Goal: Task Accomplishment & Management: Manage account settings

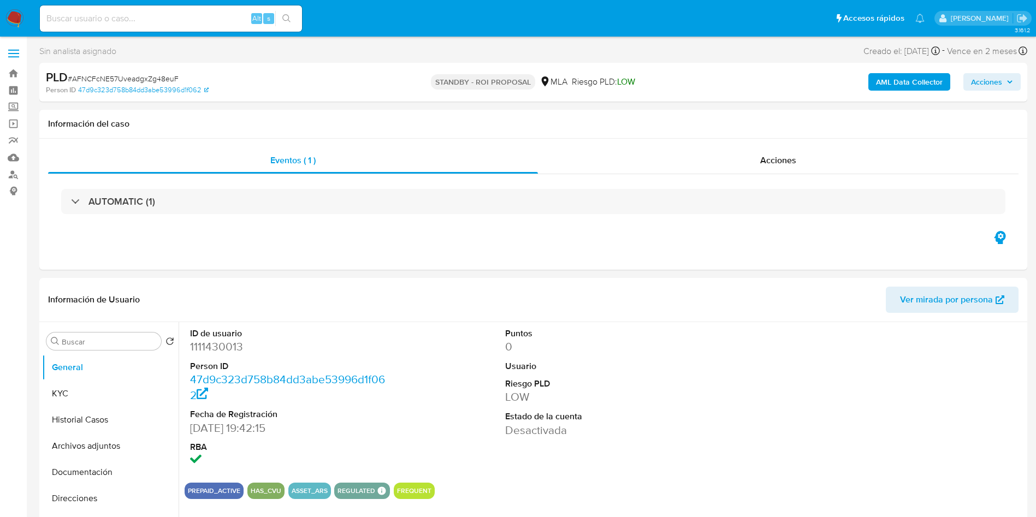
select select "10"
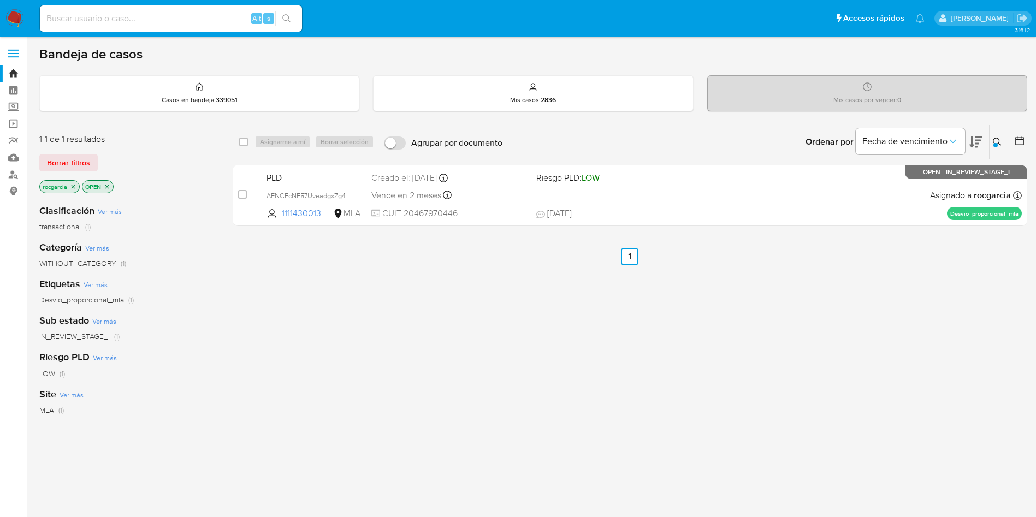
click at [1002, 137] on button at bounding box center [999, 141] width 18 height 13
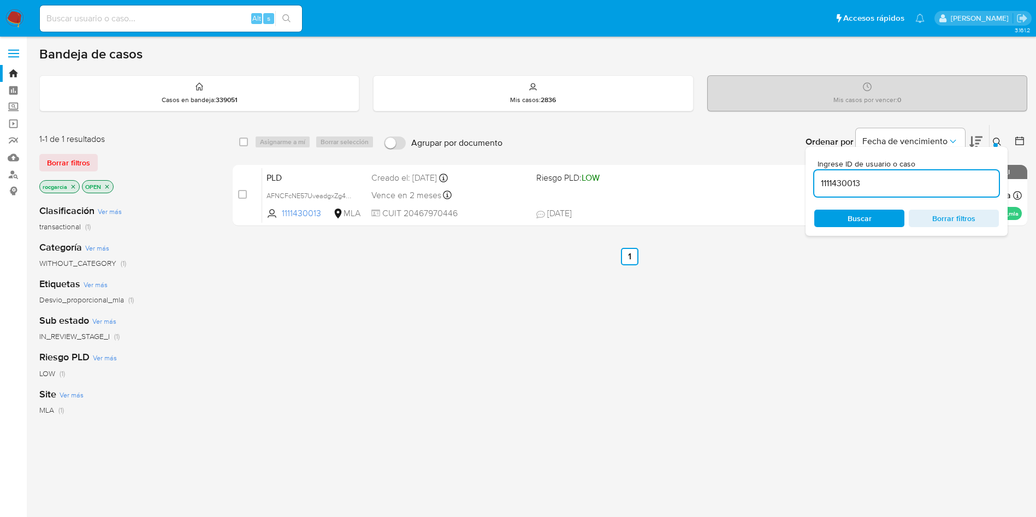
click at [900, 178] on input "1111430013" at bounding box center [906, 183] width 185 height 14
click at [900, 179] on input "1111430013" at bounding box center [906, 183] width 185 height 14
type input "537187101"
click at [1000, 144] on icon at bounding box center [997, 142] width 8 height 8
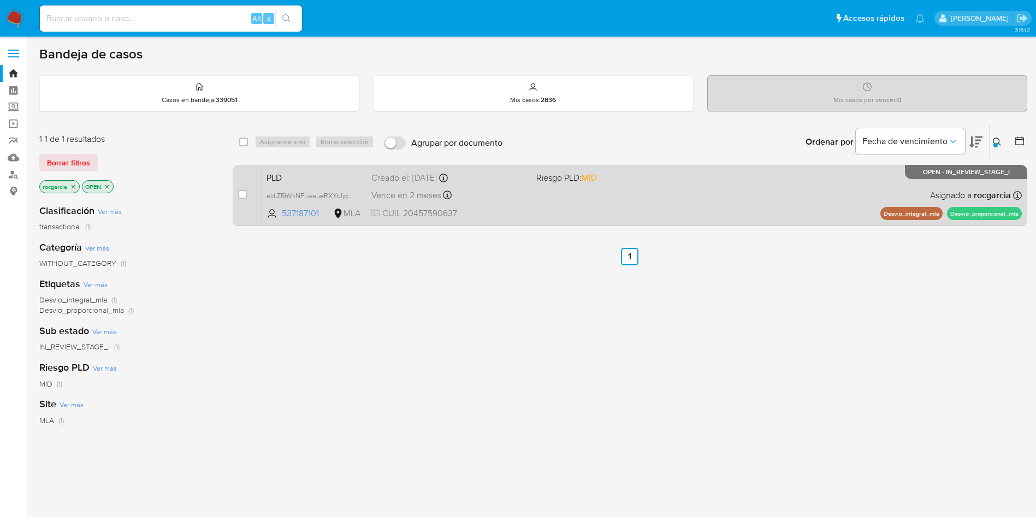
click at [576, 188] on div "PLD ekLZ5hVkNPLweueRXYtJjqNj 537187101 MLA Riesgo PLD: MID Creado el: 12/09/202…" at bounding box center [642, 195] width 760 height 55
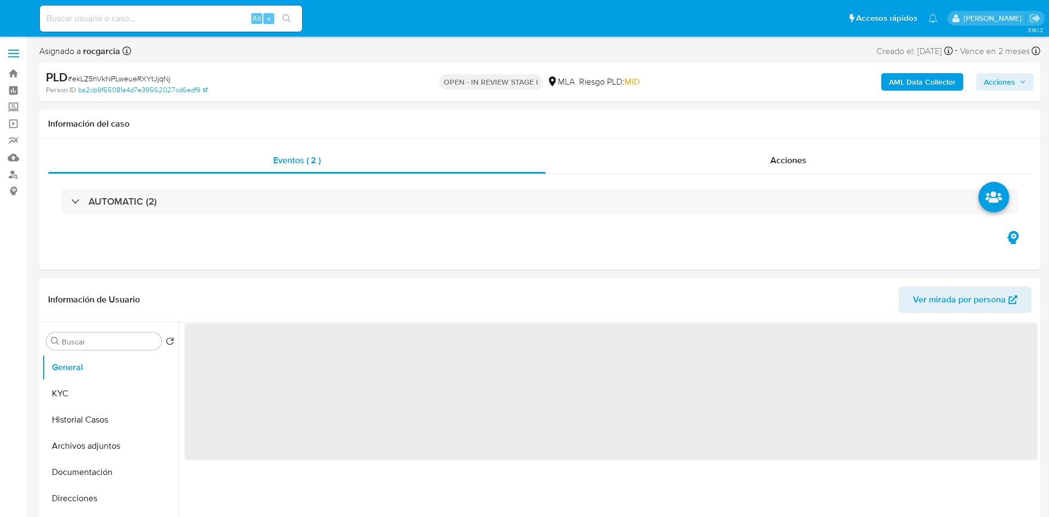
select select "10"
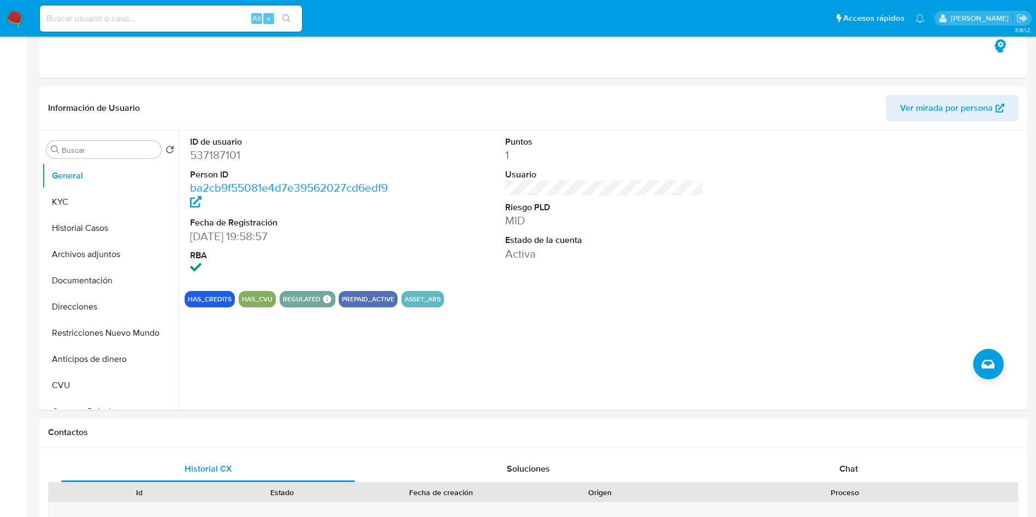
scroll to position [328, 0]
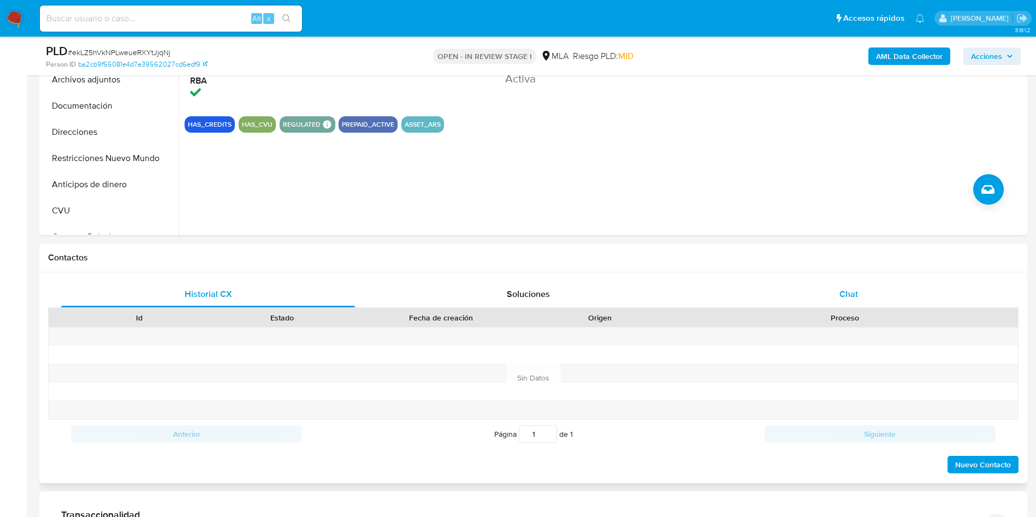
click at [877, 296] on div "Chat" at bounding box center [849, 294] width 294 height 26
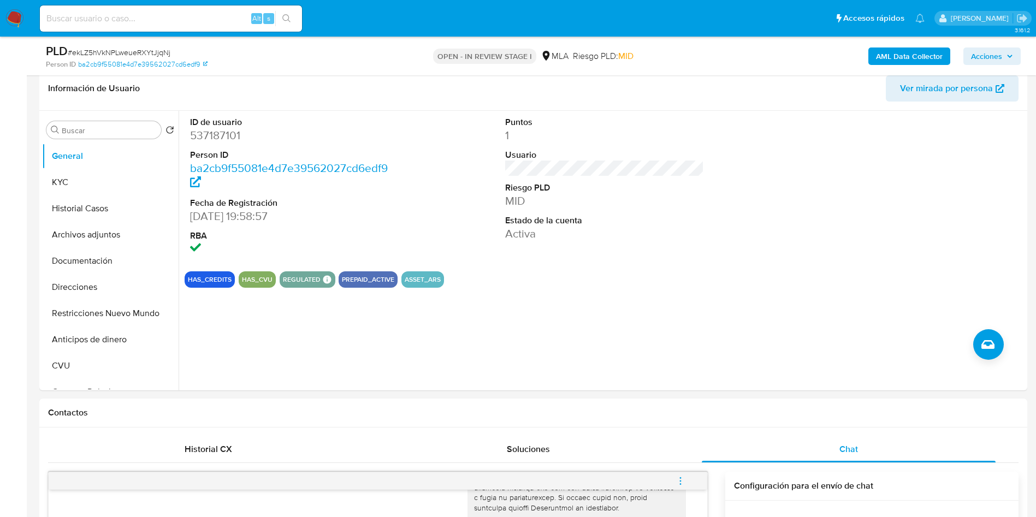
scroll to position [164, 0]
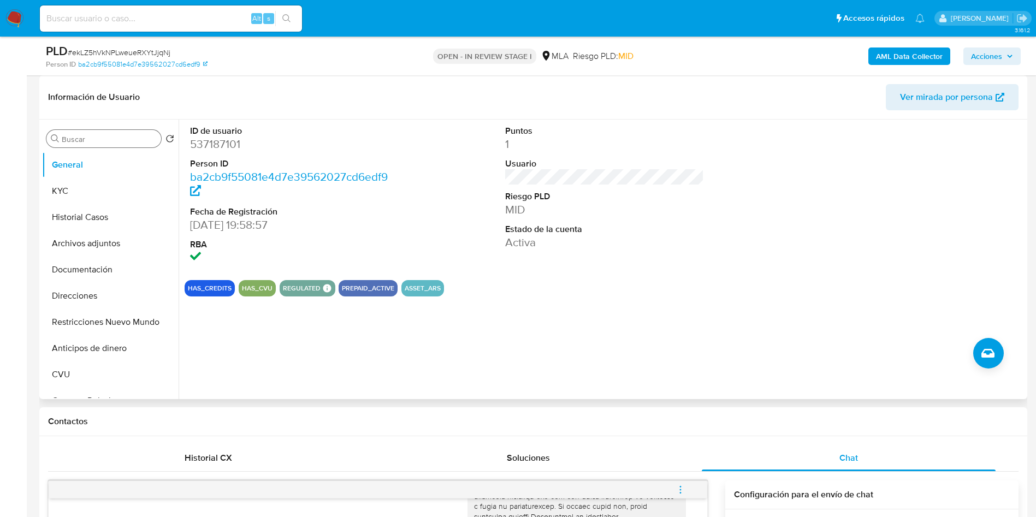
drag, startPoint x: 79, startPoint y: 196, endPoint x: 156, endPoint y: 141, distance: 94.0
click at [79, 196] on button "KYC" at bounding box center [110, 191] width 137 height 26
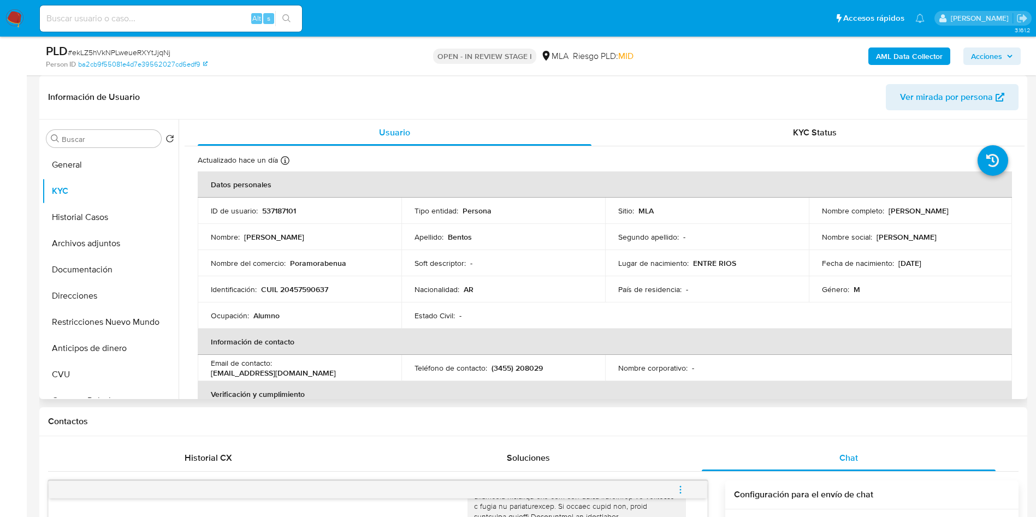
click at [294, 287] on p "CUIL 20457590637" at bounding box center [294, 290] width 67 height 10
copy p "20457590637"
click at [308, 285] on p "CUIL 20457590637" at bounding box center [294, 290] width 67 height 10
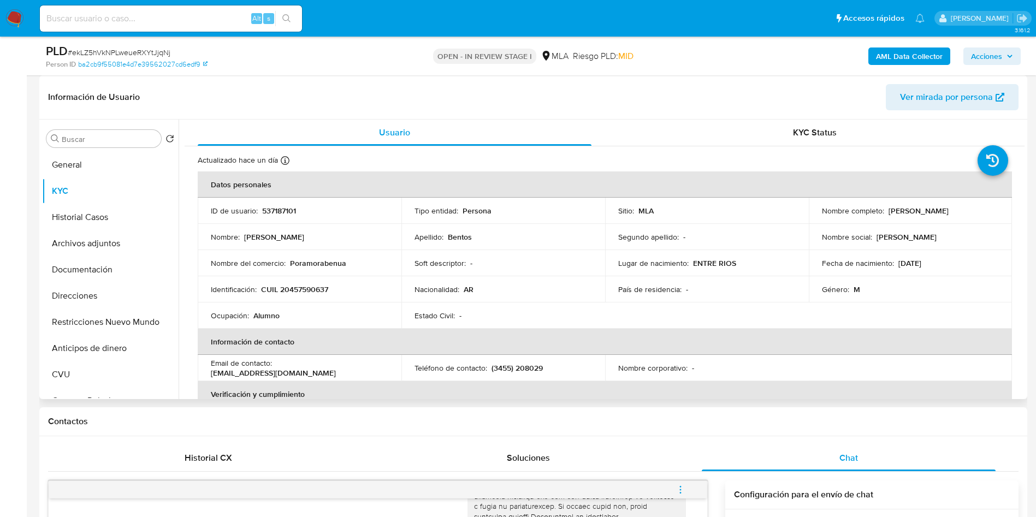
click at [267, 212] on p "537187101" at bounding box center [279, 211] width 34 height 10
copy p "537187101"
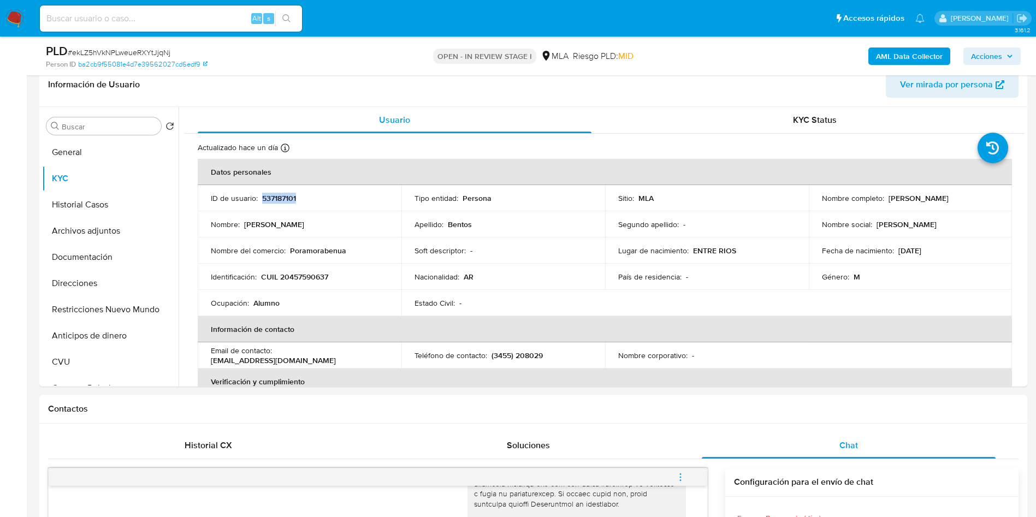
scroll to position [574, 0]
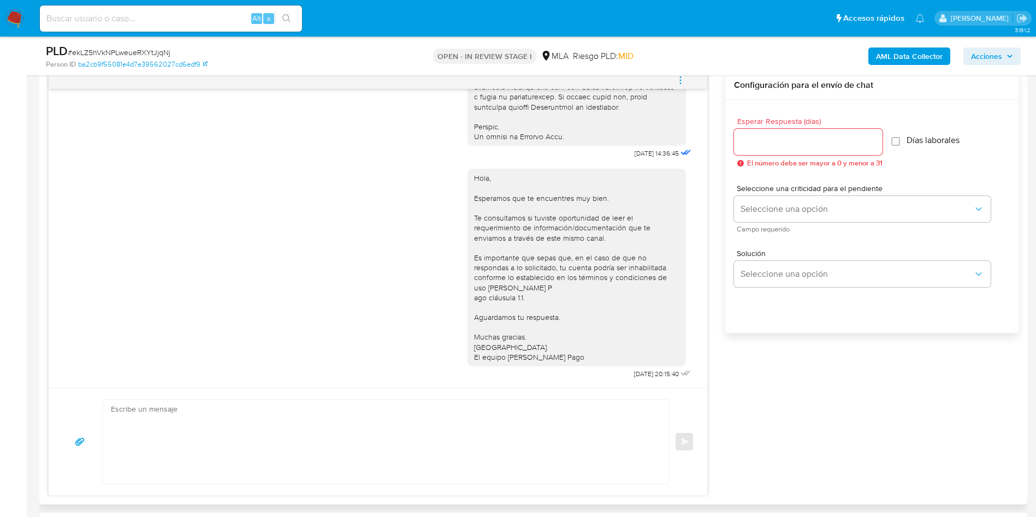
click at [681, 78] on icon "menu-action" at bounding box center [681, 80] width 10 height 10
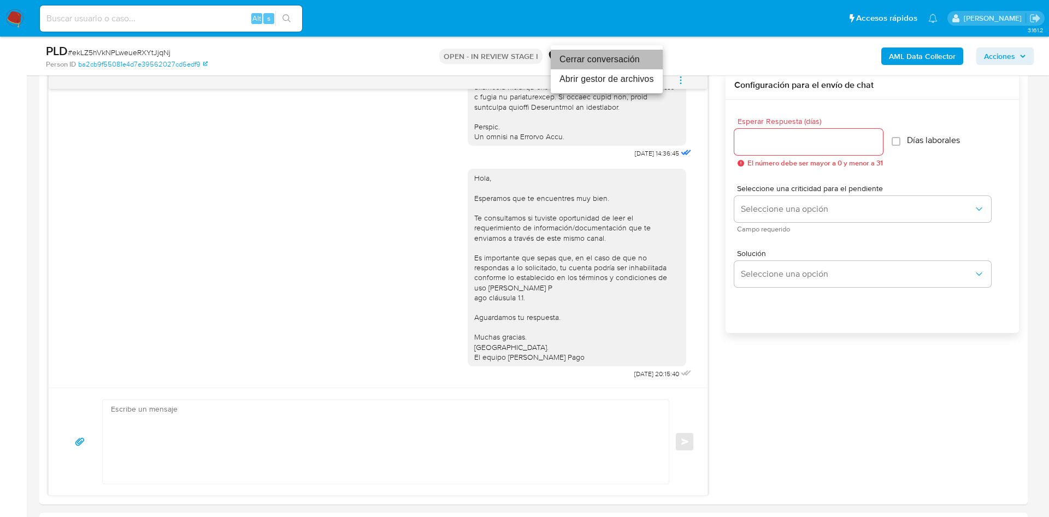
click at [619, 67] on li "Cerrar conversación" at bounding box center [607, 60] width 112 height 20
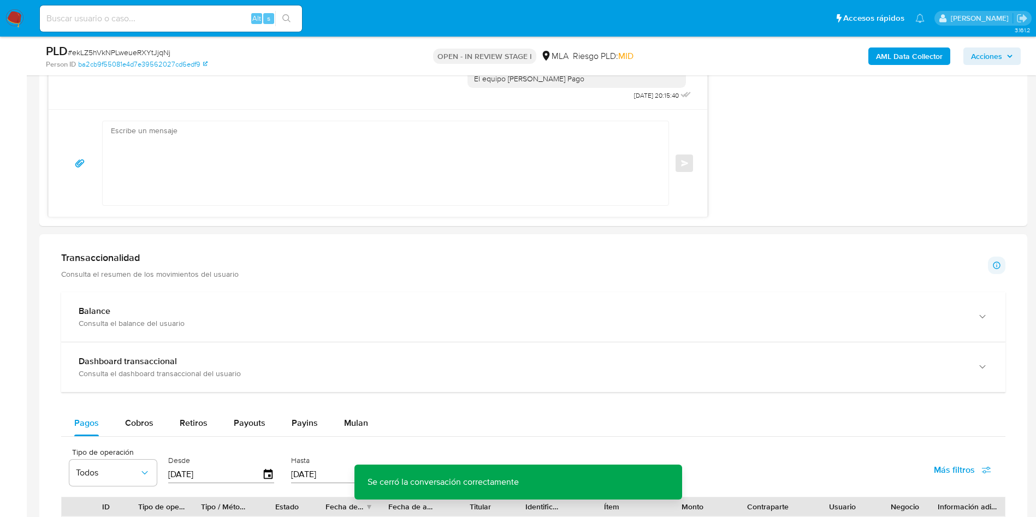
scroll to position [197, 0]
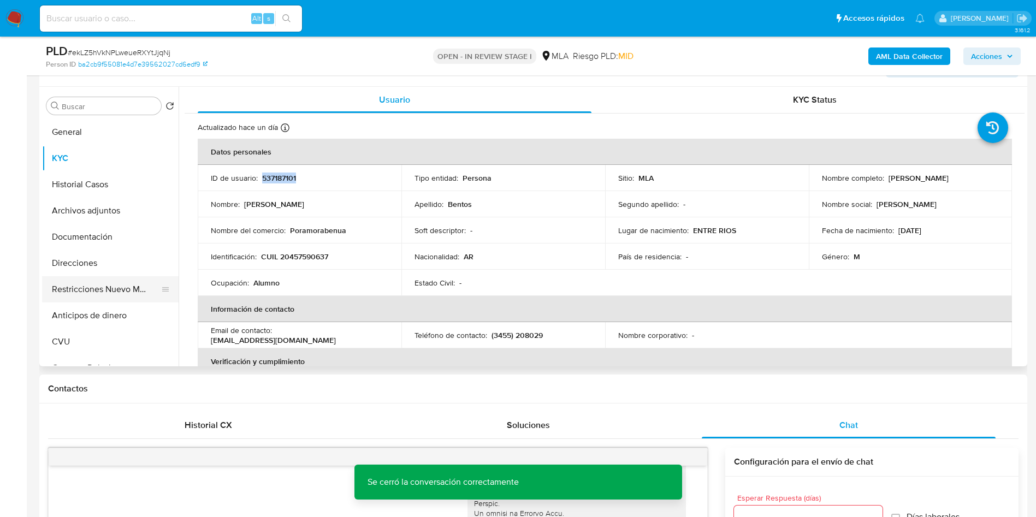
click at [114, 291] on button "Restricciones Nuevo Mundo" at bounding box center [106, 289] width 128 height 26
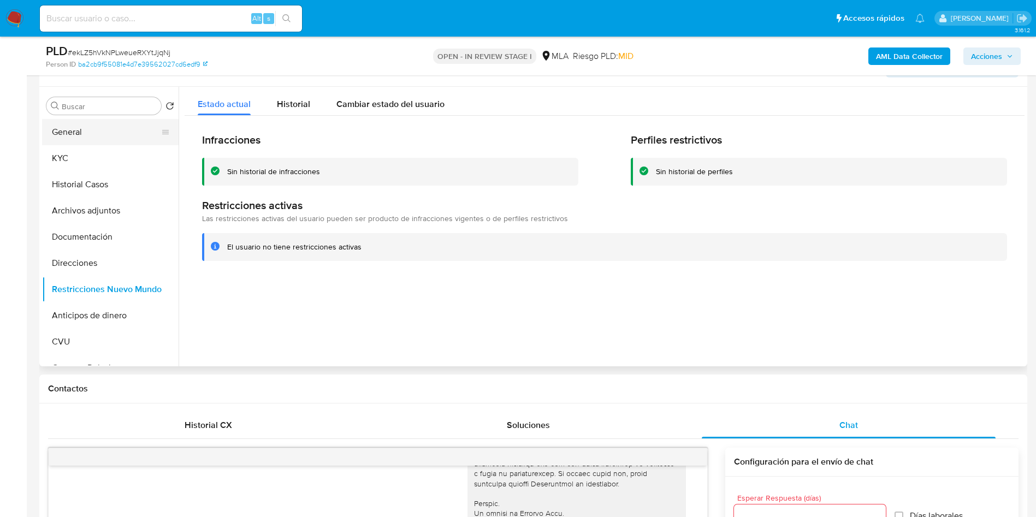
click at [100, 130] on button "General" at bounding box center [106, 132] width 128 height 26
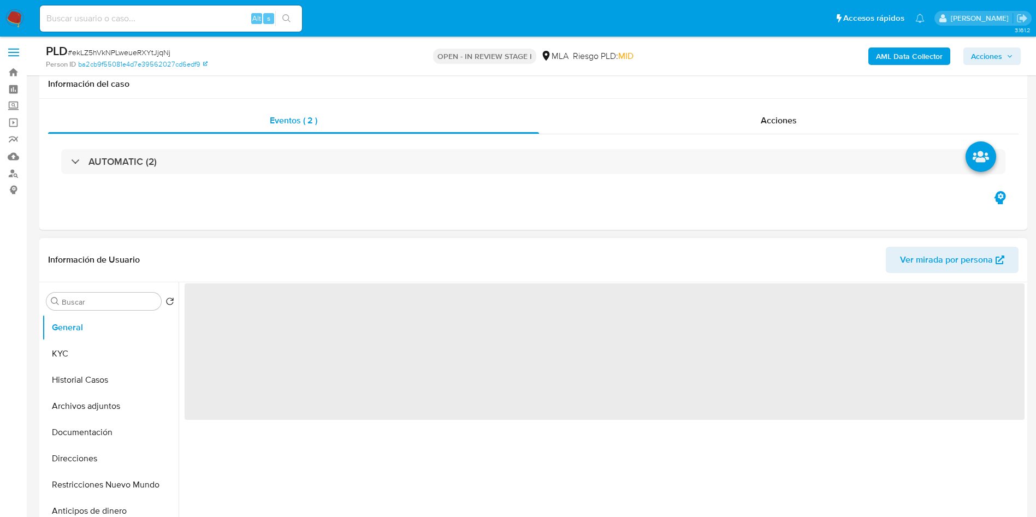
scroll to position [0, 0]
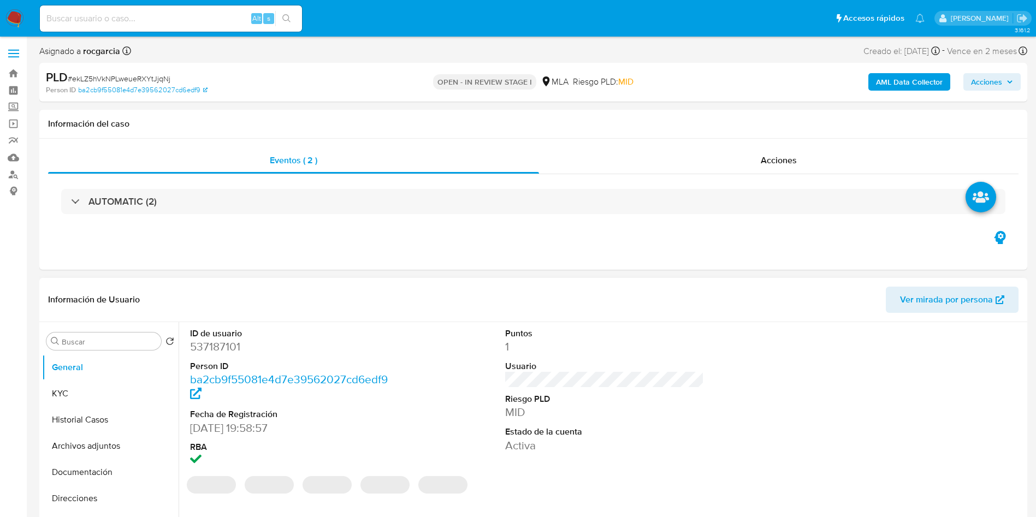
click at [230, 344] on dd "537187101" at bounding box center [289, 346] width 199 height 15
copy dd "537187101"
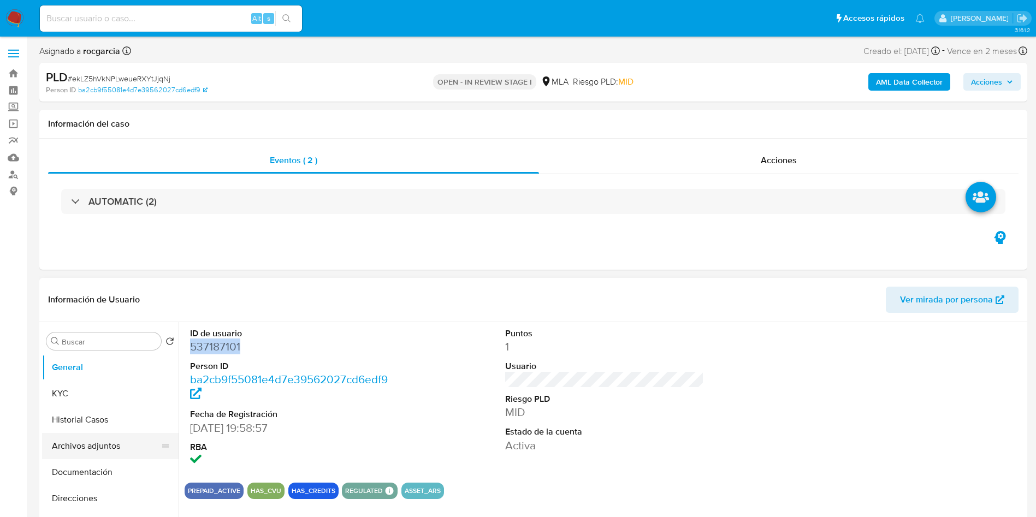
click at [53, 441] on button "Archivos adjuntos" at bounding box center [106, 446] width 128 height 26
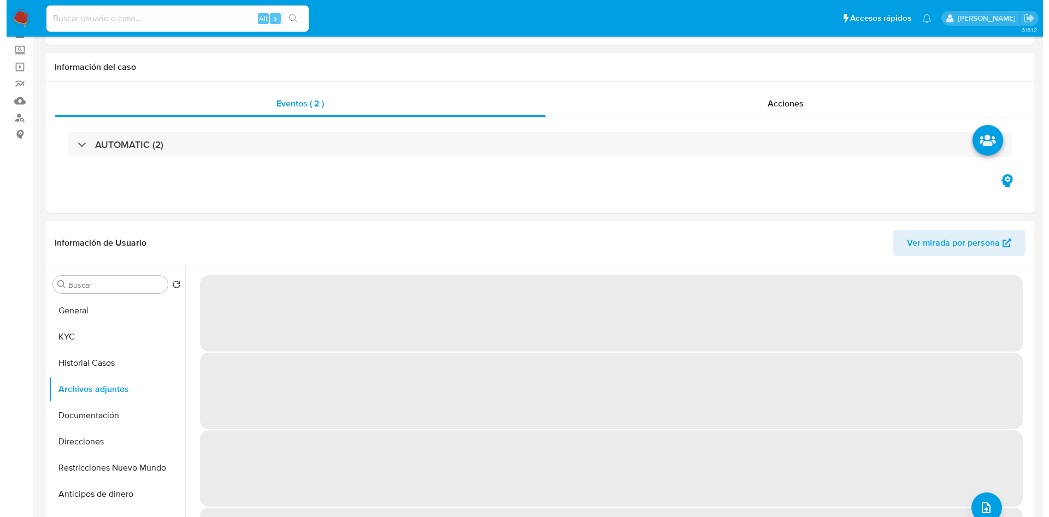
scroll to position [82, 0]
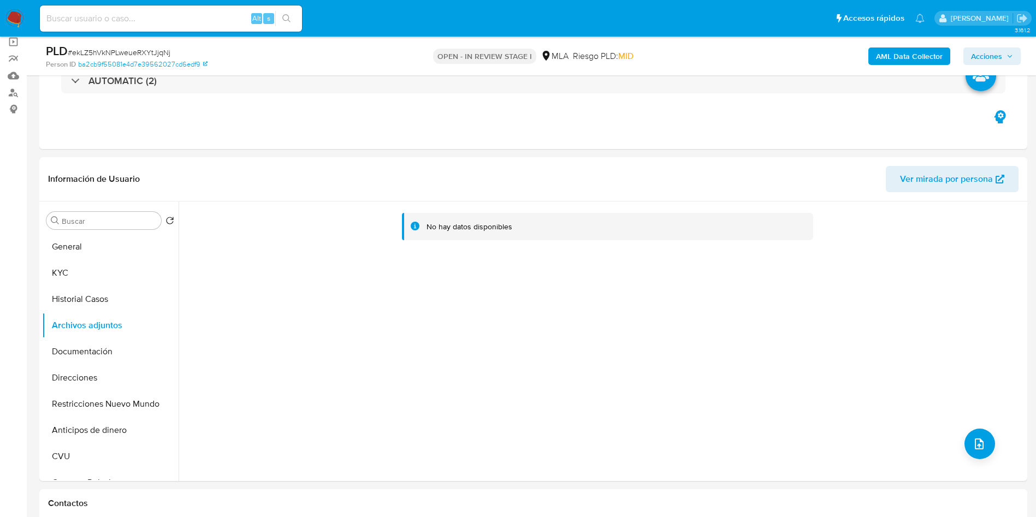
click at [884, 48] on b "AML Data Collector" at bounding box center [909, 56] width 67 height 17
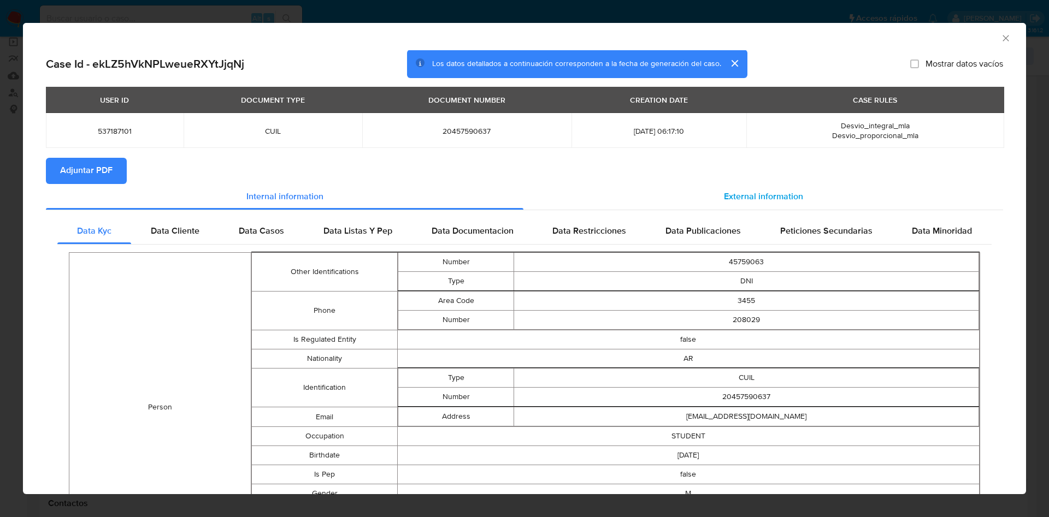
click at [764, 193] on span "External information" at bounding box center [763, 197] width 79 height 13
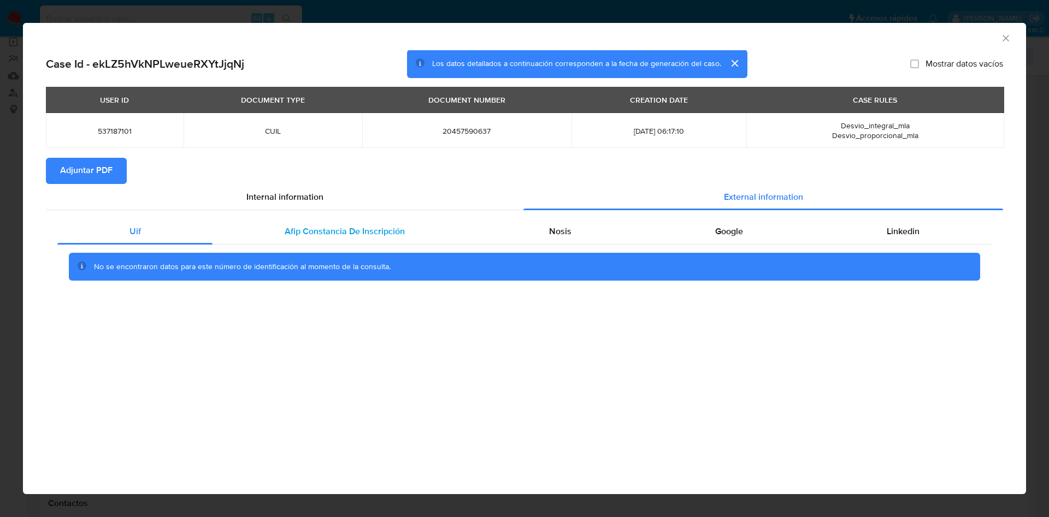
click at [397, 233] on span "Afip Constancia De Inscripción" at bounding box center [345, 231] width 120 height 13
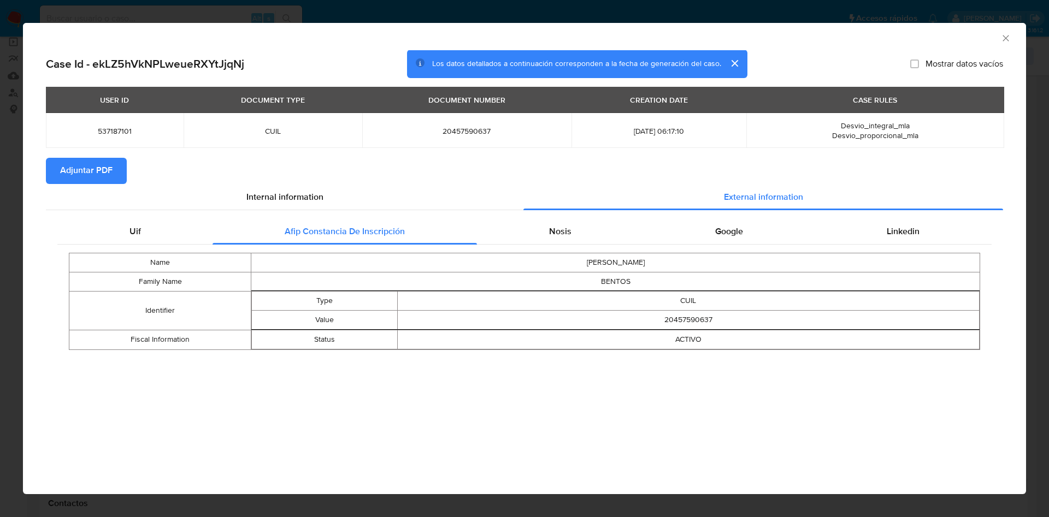
drag, startPoint x: 545, startPoint y: 245, endPoint x: 567, endPoint y: 247, distance: 22.5
click at [546, 245] on div "Name GUSTAVO GABRIEL Family Name BENTOS Identifier Type CUIL Value 20457590637 …" at bounding box center [524, 301] width 934 height 113
drag, startPoint x: 563, startPoint y: 228, endPoint x: 587, endPoint y: 228, distance: 24.0
click at [565, 228] on span "Nosis" at bounding box center [560, 231] width 22 height 13
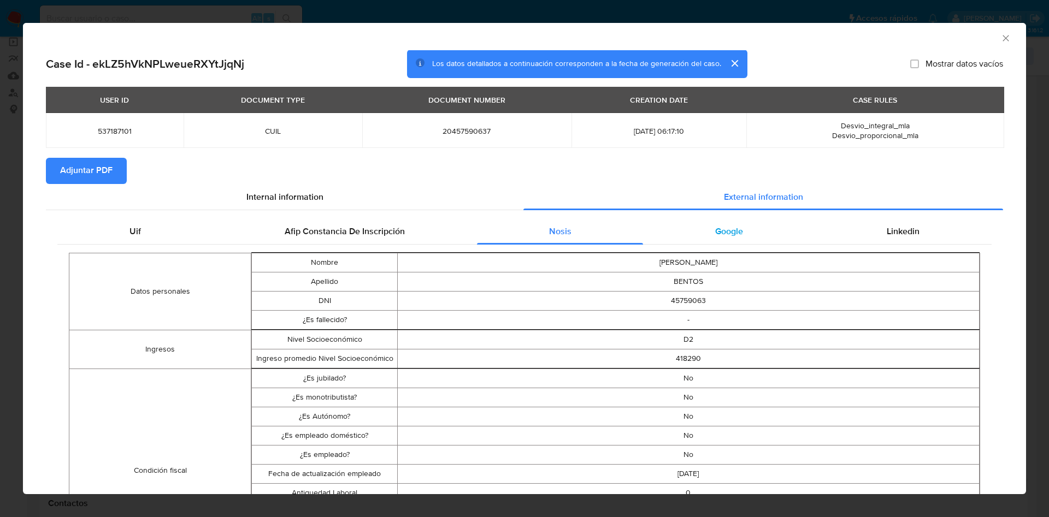
click at [727, 240] on div "Google" at bounding box center [729, 232] width 172 height 26
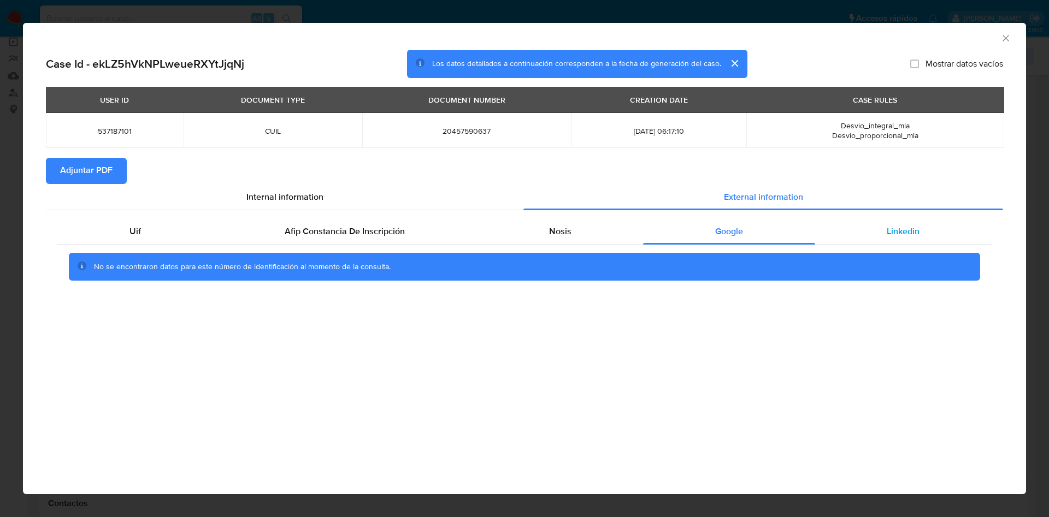
click at [925, 239] on div "Linkedin" at bounding box center [903, 232] width 176 height 26
drag, startPoint x: 77, startPoint y: 170, endPoint x: 110, endPoint y: 2, distance: 171.9
click at [77, 168] on span "Adjuntar PDF" at bounding box center [86, 171] width 52 height 24
click at [1003, 33] on icon "Cerrar ventana" at bounding box center [1005, 38] width 11 height 11
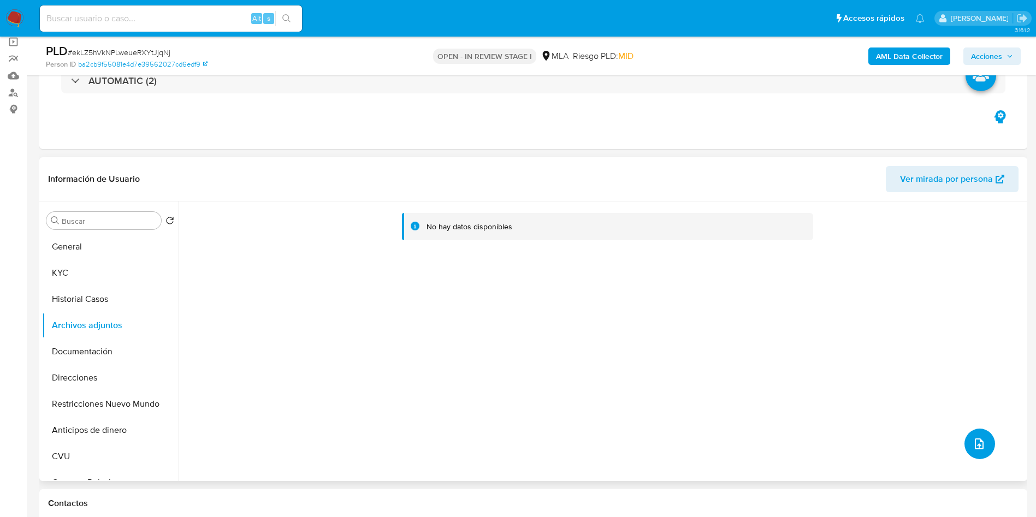
click at [972, 452] on button "upload-file" at bounding box center [980, 444] width 31 height 31
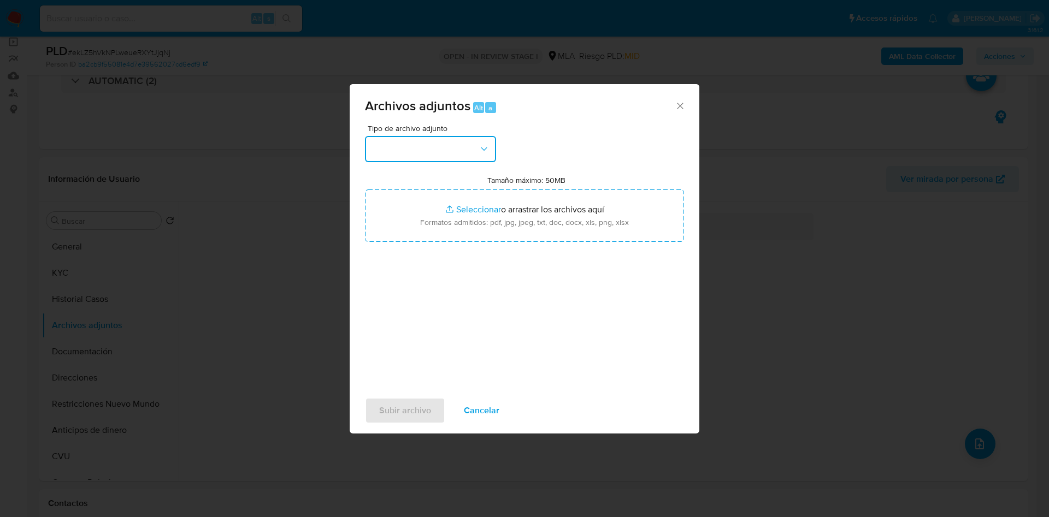
click at [474, 142] on button "button" at bounding box center [430, 149] width 131 height 26
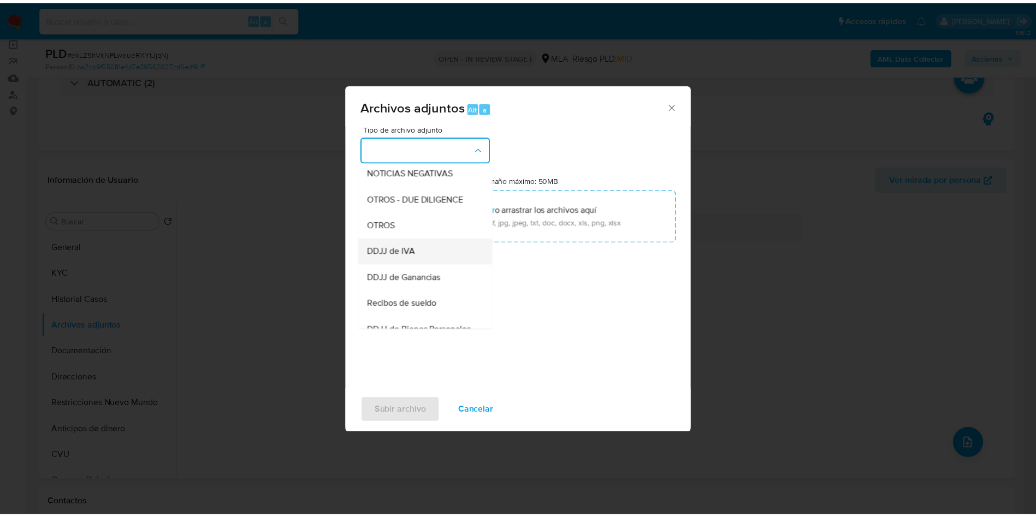
scroll to position [164, 0]
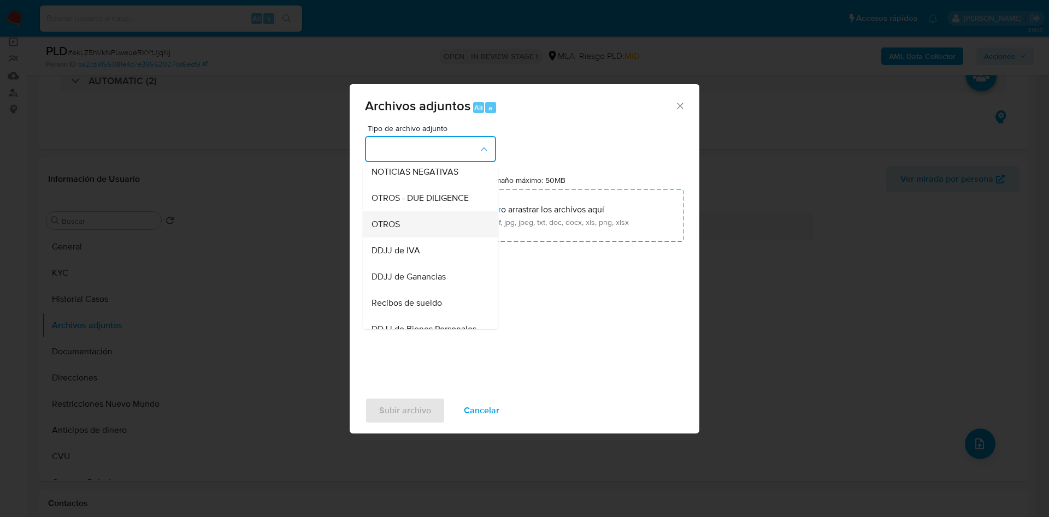
click at [426, 231] on div "OTROS" at bounding box center [426, 224] width 111 height 26
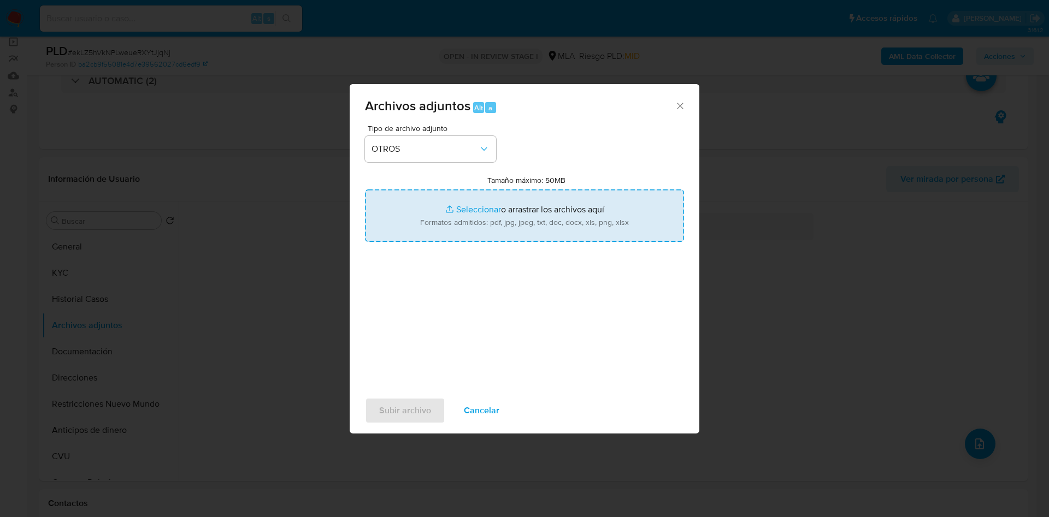
click at [452, 214] on input "Tamaño máximo: 50MB Seleccionar archivos" at bounding box center [524, 216] width 319 height 52
type input "C:\fakepath\Caselog ekLZ5hVkNPLweueRXYtJjqNj - 537187101.docx"
click at [452, 219] on input "Tamaño máximo: 50MB Seleccionar archivos" at bounding box center [524, 216] width 319 height 52
type input "C:\fakepath\Movimientos 537187101.xlsx"
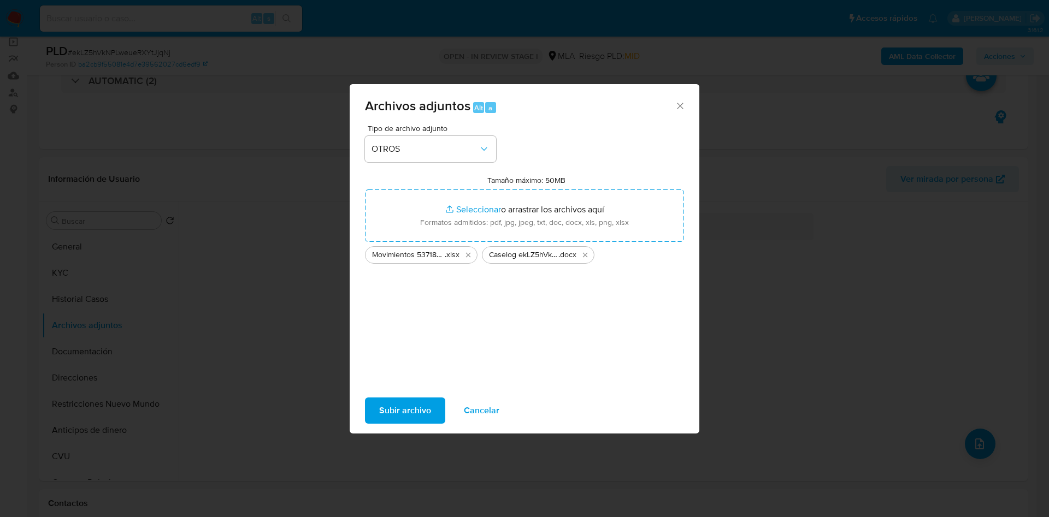
click at [413, 424] on div "Subir archivo Cancelar" at bounding box center [525, 411] width 350 height 42
click at [413, 414] on span "Subir archivo" at bounding box center [405, 411] width 52 height 24
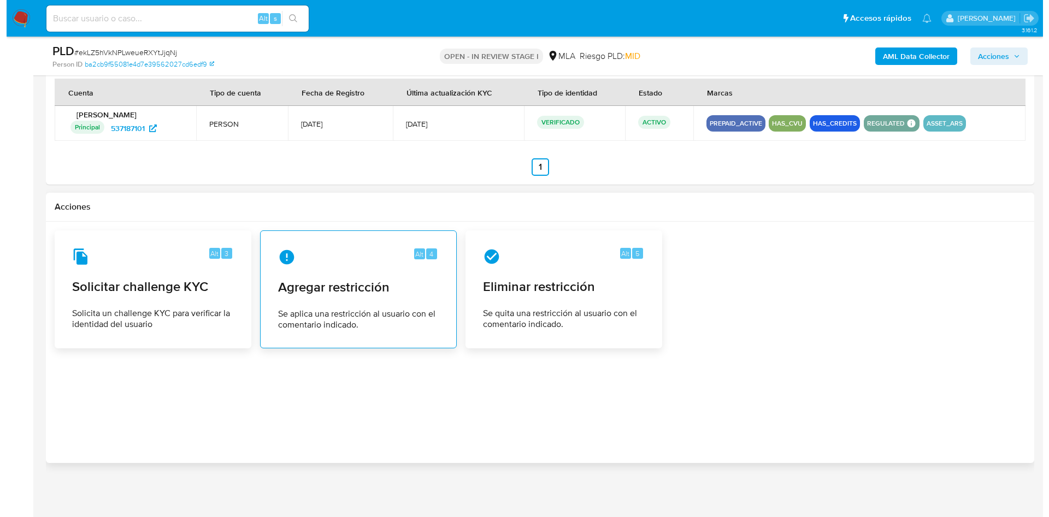
scroll to position [1672, 0]
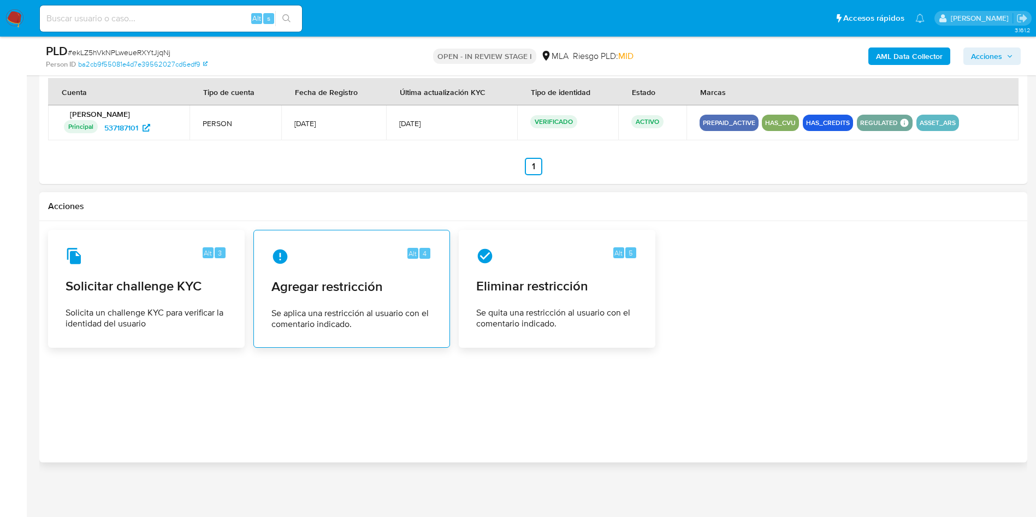
click at [350, 279] on span "Agregar restricción" at bounding box center [351, 287] width 161 height 16
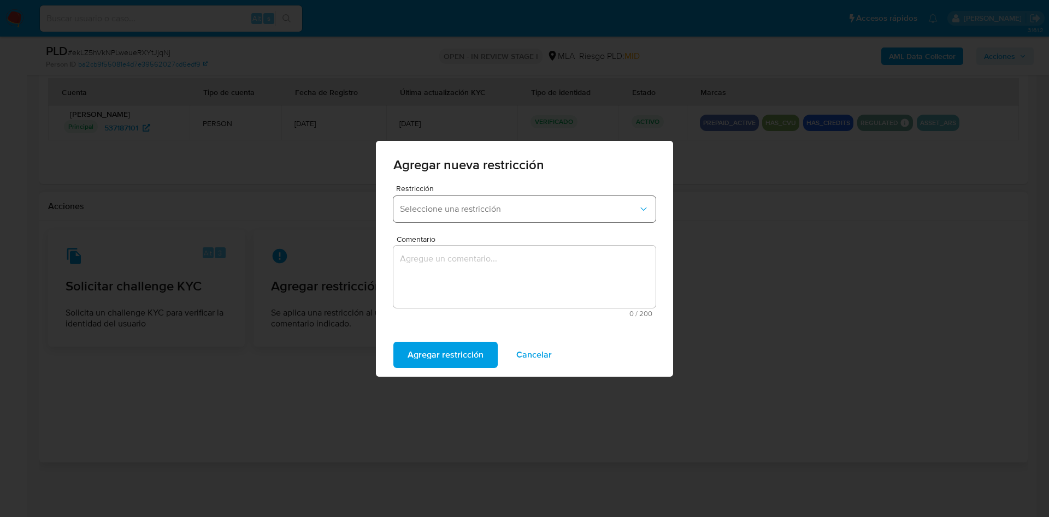
click at [471, 200] on button "Seleccione una restricción" at bounding box center [524, 209] width 262 height 26
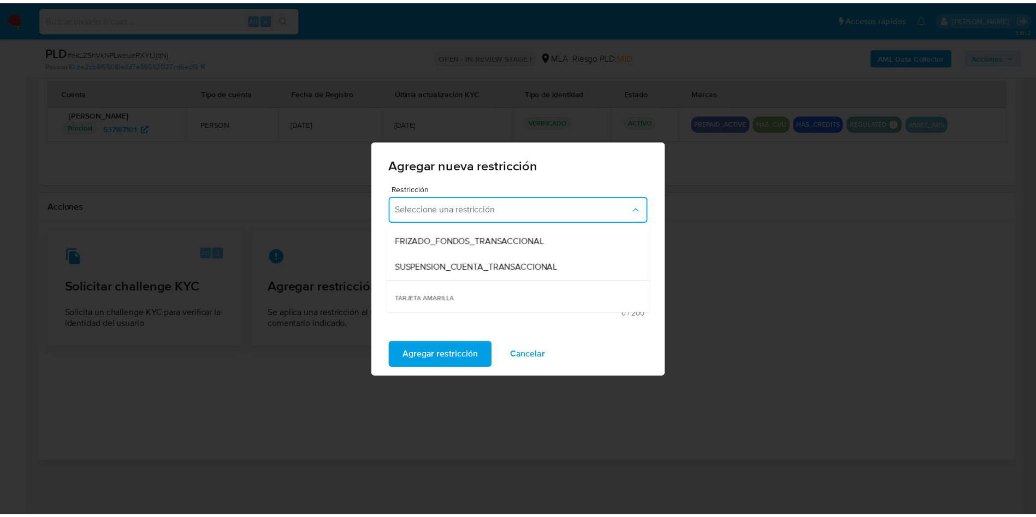
scroll to position [164, 0]
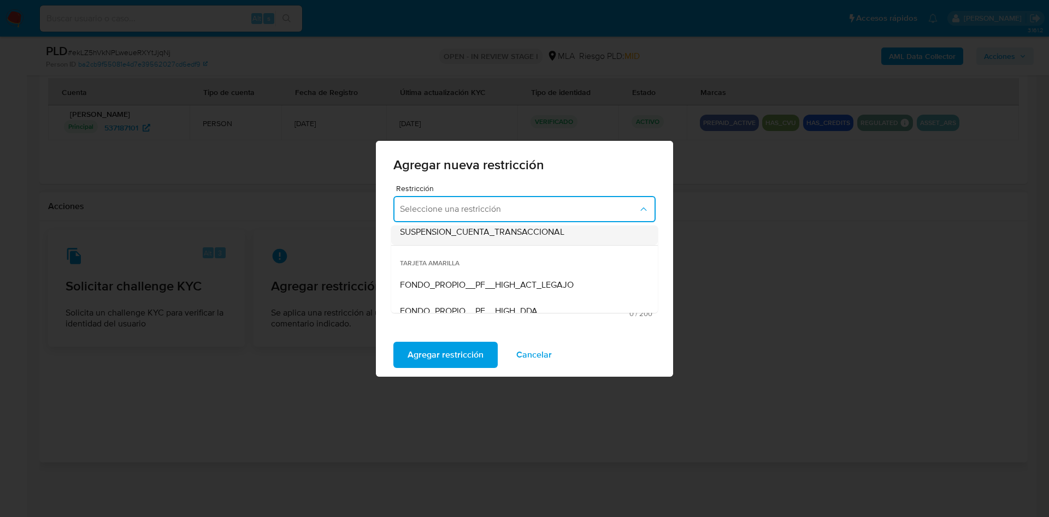
click at [491, 239] on div "SUSPENSION_CUENTA_TRANSACCIONAL" at bounding box center [521, 232] width 243 height 26
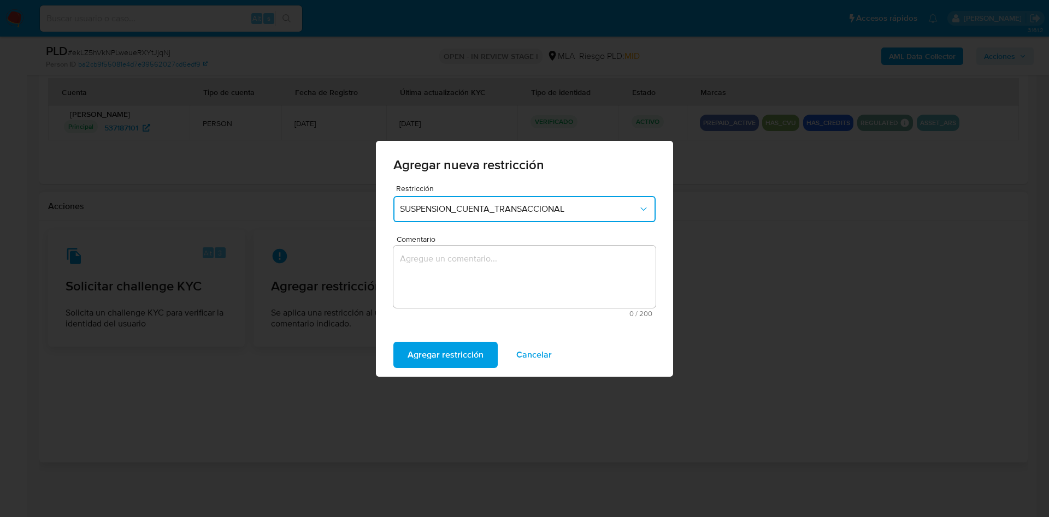
click at [486, 268] on textarea "Comentario" at bounding box center [524, 277] width 262 height 62
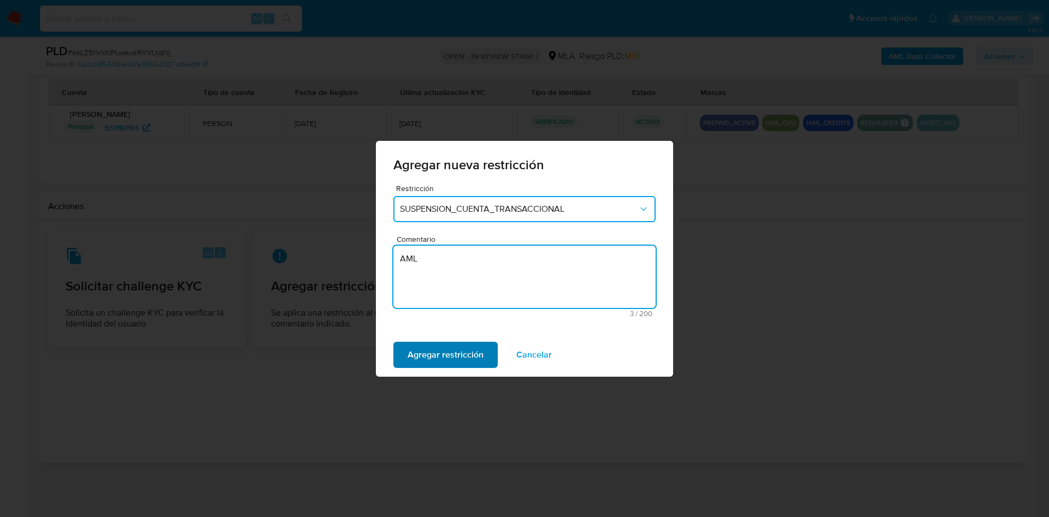
type textarea "AML"
click at [432, 352] on span "Agregar restricción" at bounding box center [446, 355] width 76 height 24
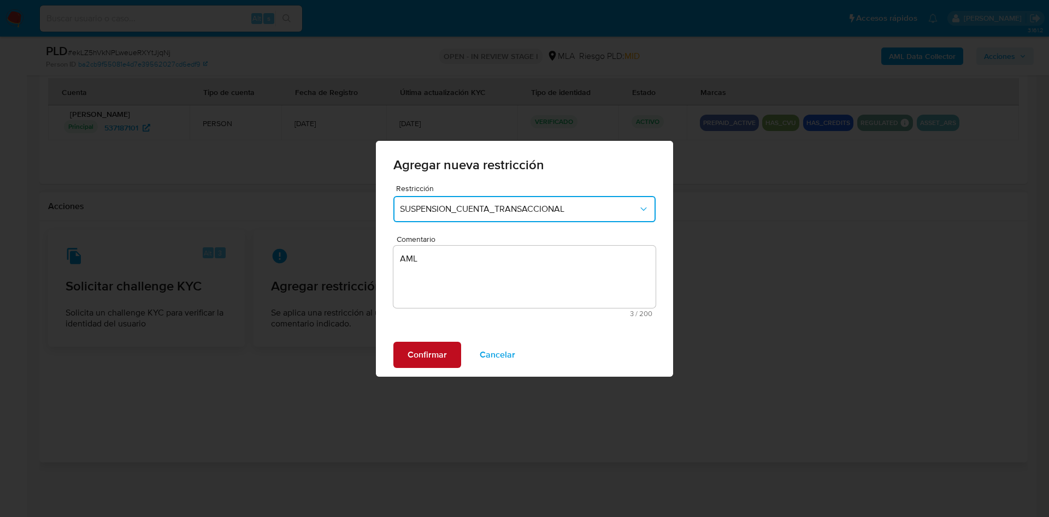
click at [428, 357] on span "Confirmar" at bounding box center [427, 355] width 39 height 24
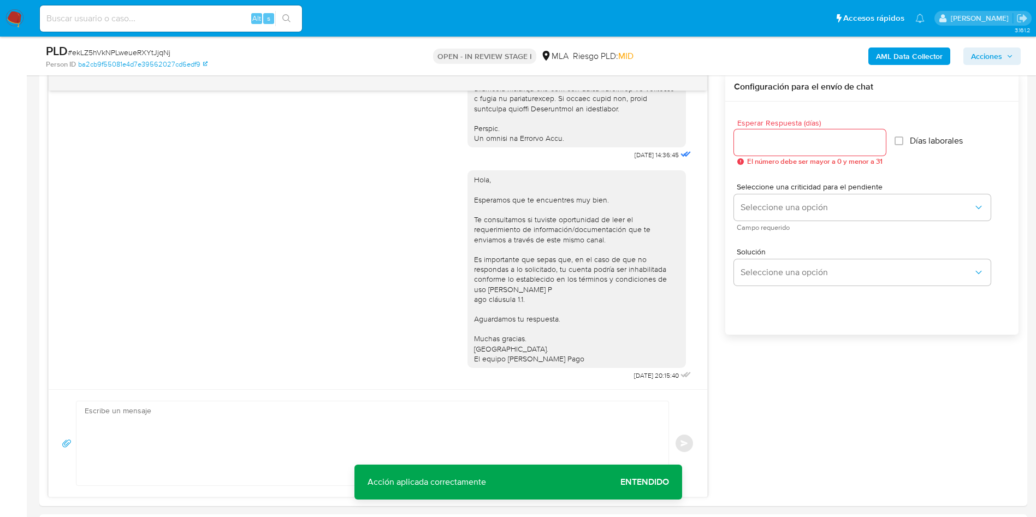
scroll to position [197, 0]
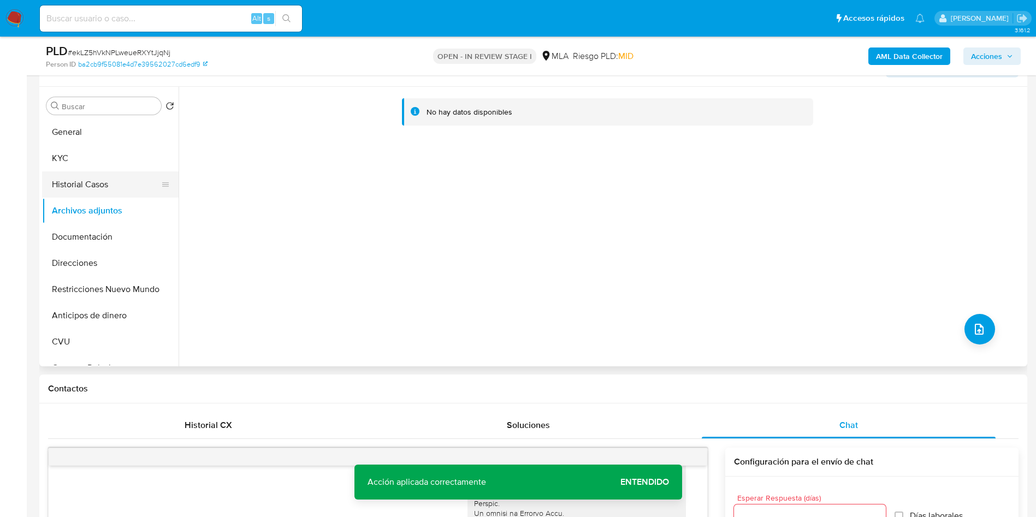
click at [67, 189] on button "Historial Casos" at bounding box center [106, 185] width 128 height 26
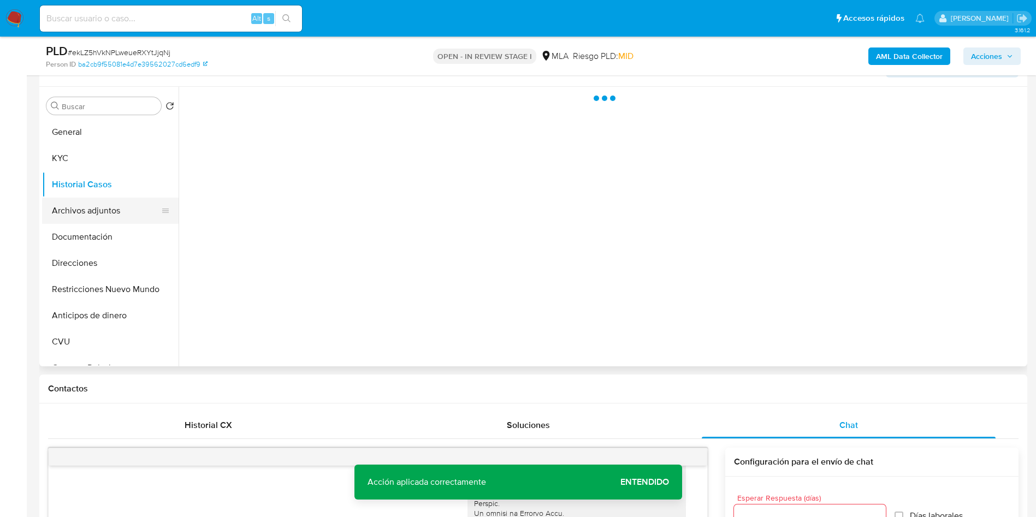
click at [67, 208] on button "Archivos adjuntos" at bounding box center [106, 211] width 128 height 26
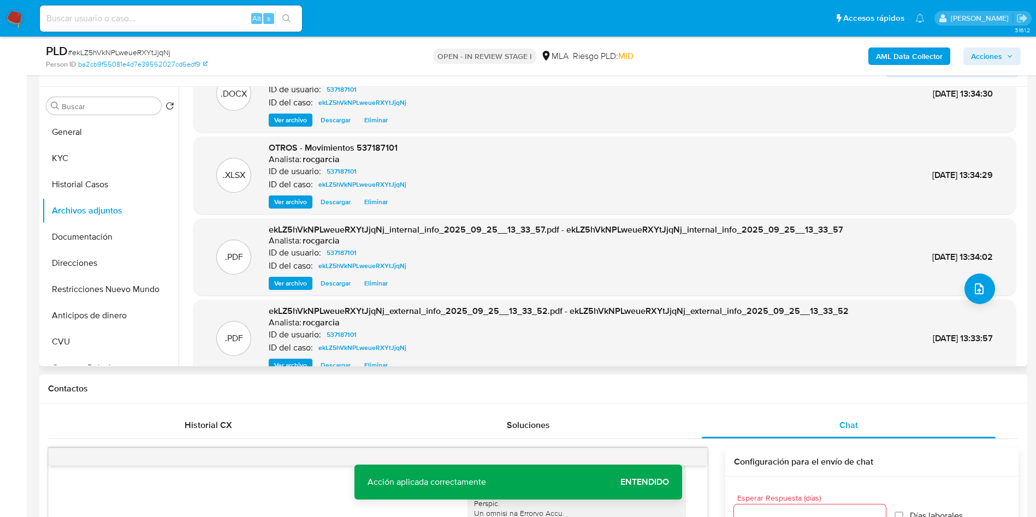
scroll to position [61, 0]
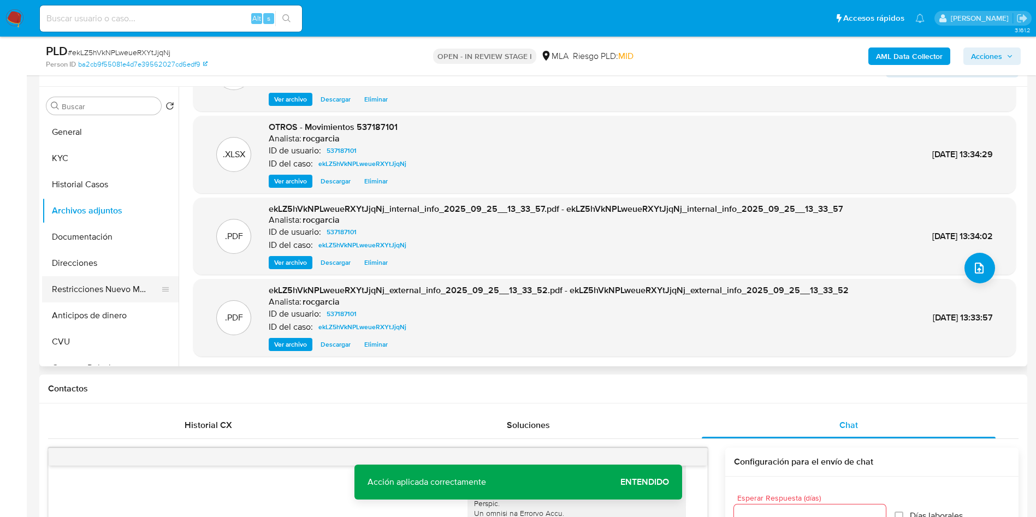
click at [121, 296] on button "Restricciones Nuevo Mundo" at bounding box center [106, 289] width 128 height 26
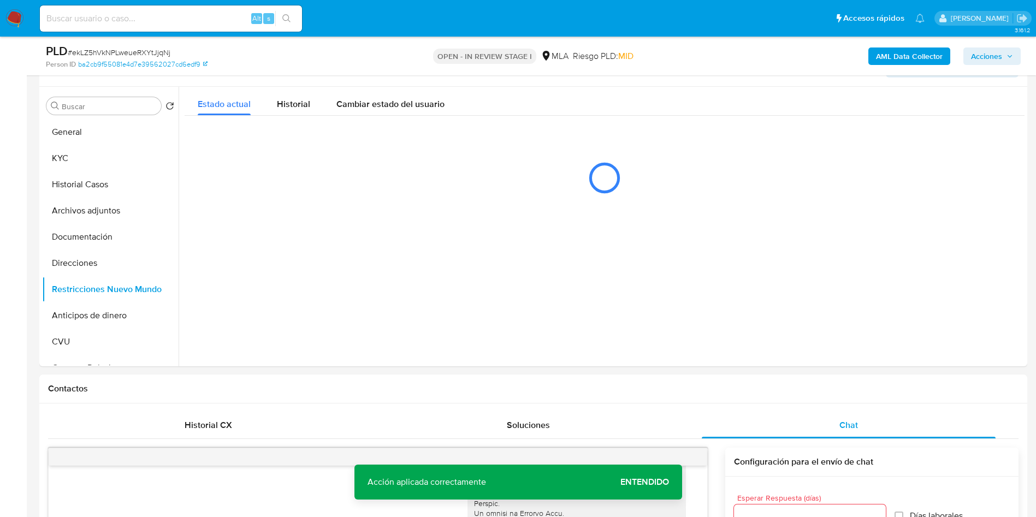
scroll to position [115, 0]
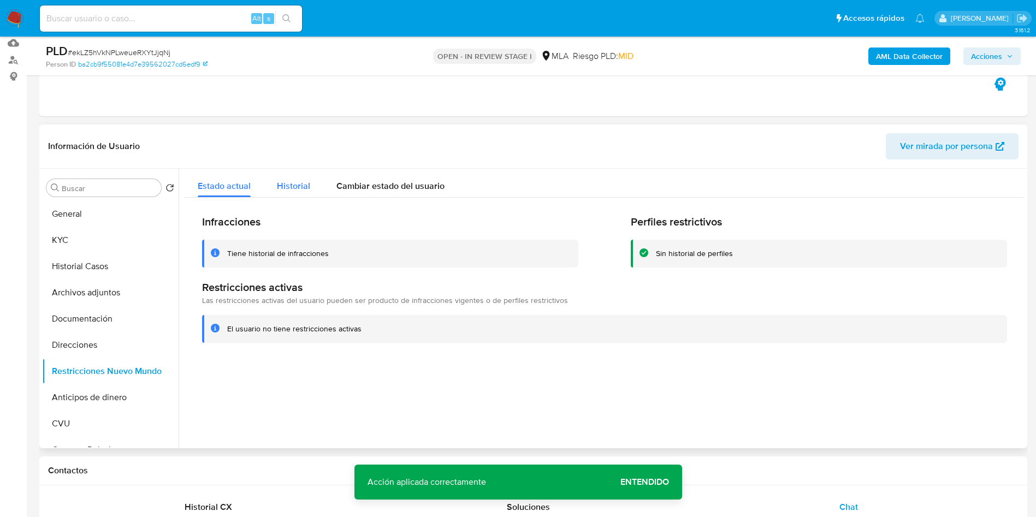
click at [290, 185] on span "Historial" at bounding box center [293, 186] width 33 height 13
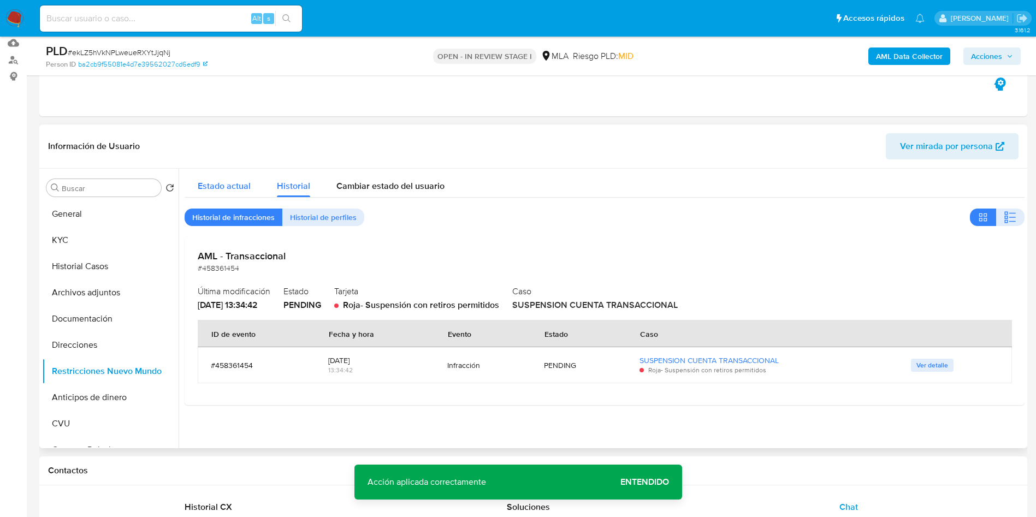
click at [215, 175] on div "Estado actual" at bounding box center [224, 183] width 53 height 29
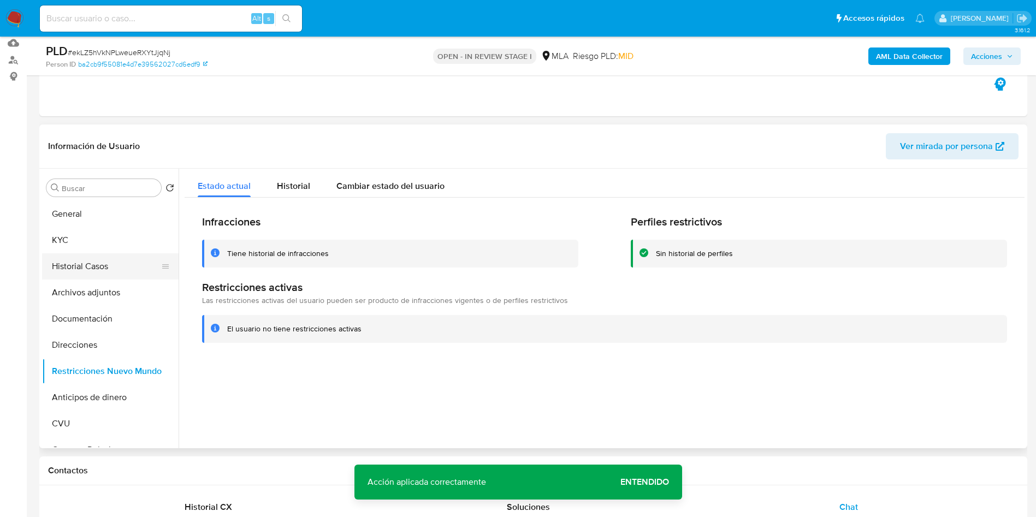
click at [103, 272] on button "Historial Casos" at bounding box center [106, 266] width 128 height 26
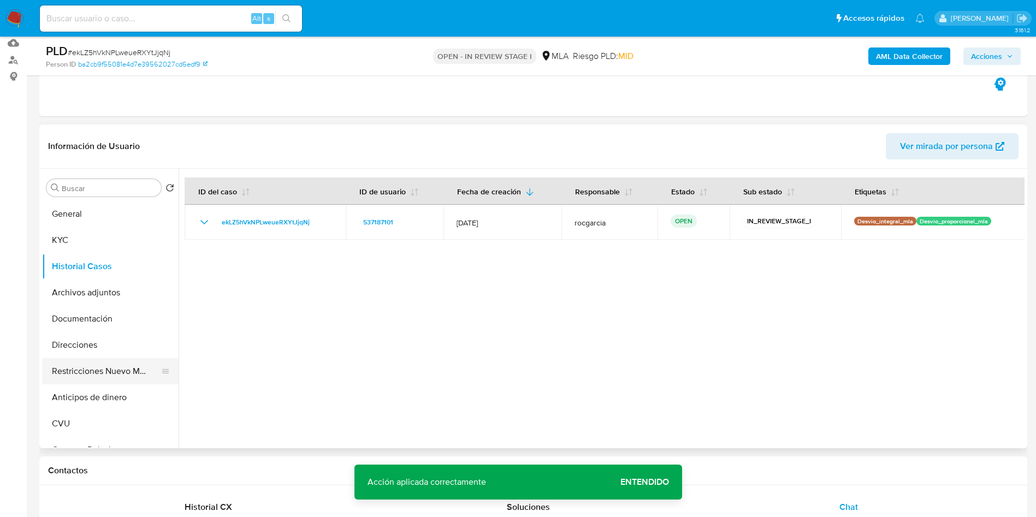
click at [101, 358] on button "Restricciones Nuevo Mundo" at bounding box center [106, 371] width 128 height 26
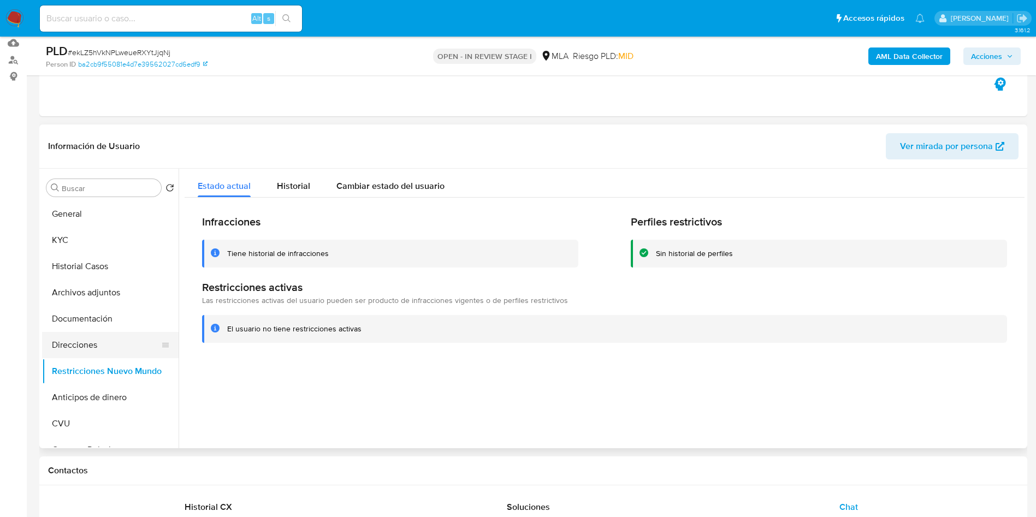
click at [87, 350] on button "Direcciones" at bounding box center [106, 345] width 128 height 26
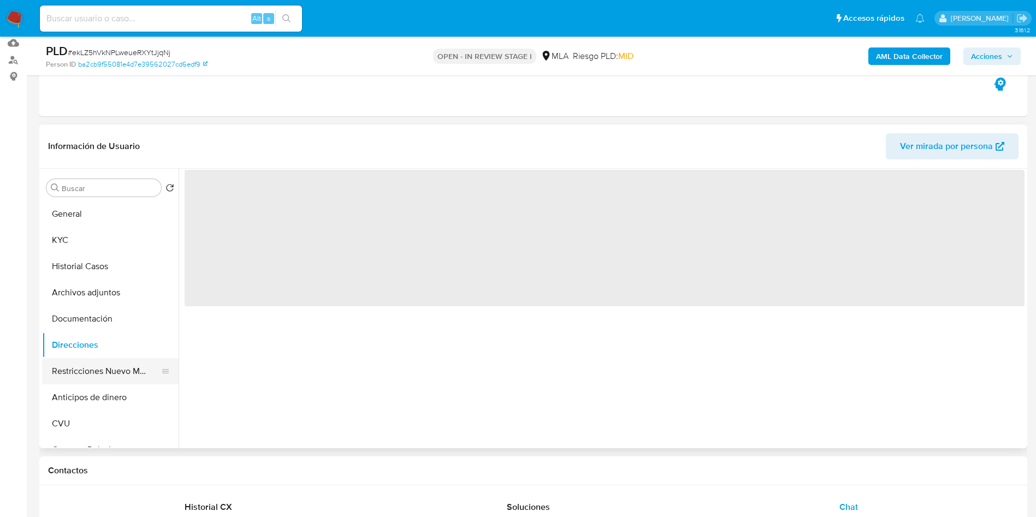
click at [88, 373] on button "Restricciones Nuevo Mundo" at bounding box center [106, 371] width 128 height 26
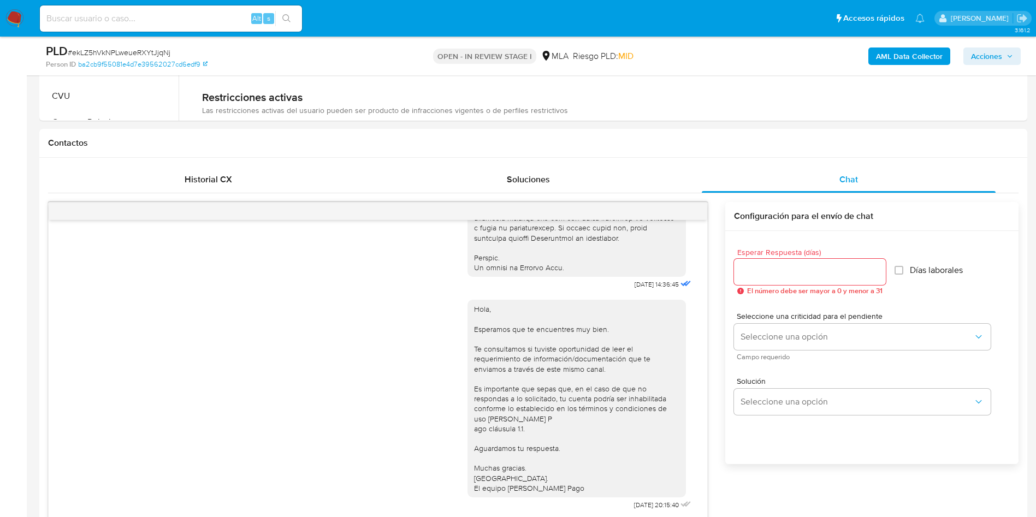
scroll to position [33, 0]
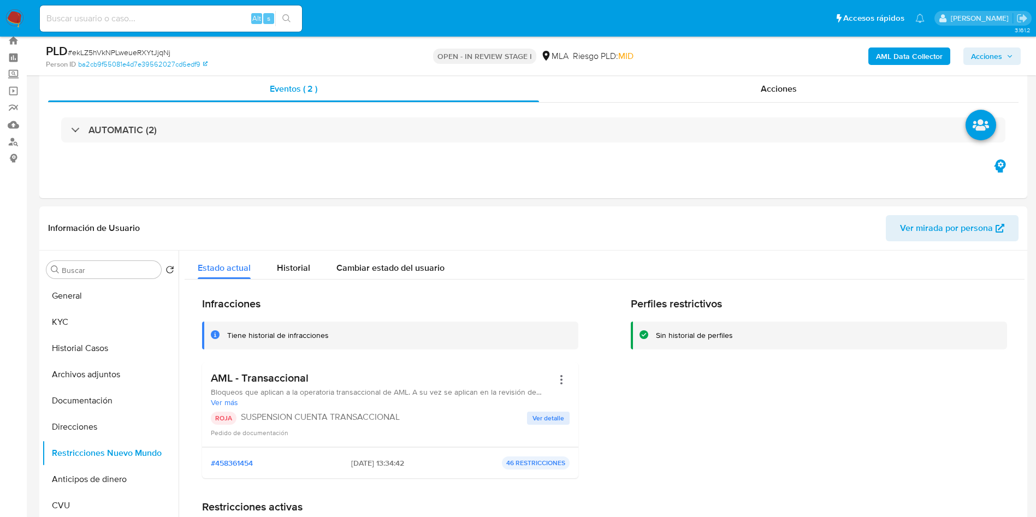
click at [976, 63] on span "Acciones" at bounding box center [986, 56] width 31 height 17
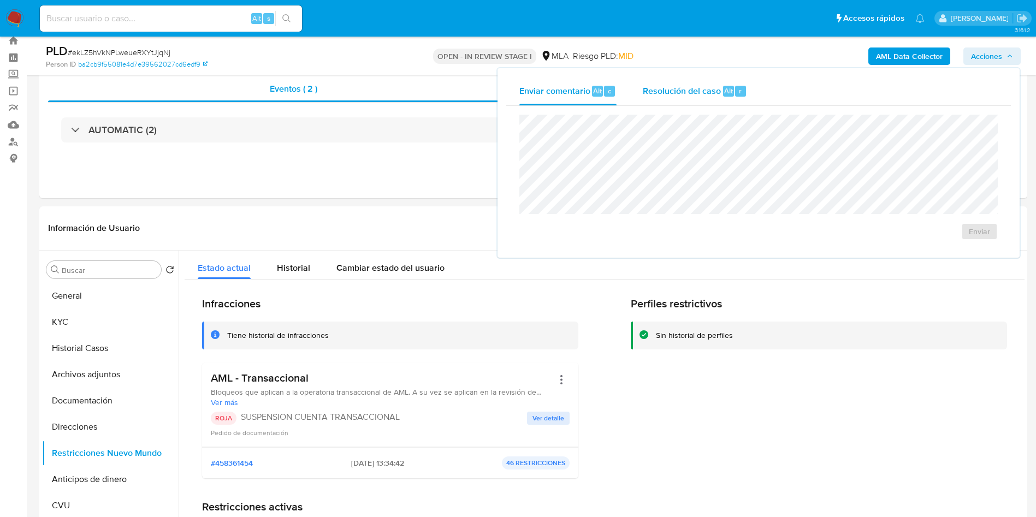
click at [742, 95] on div "r" at bounding box center [740, 91] width 11 height 11
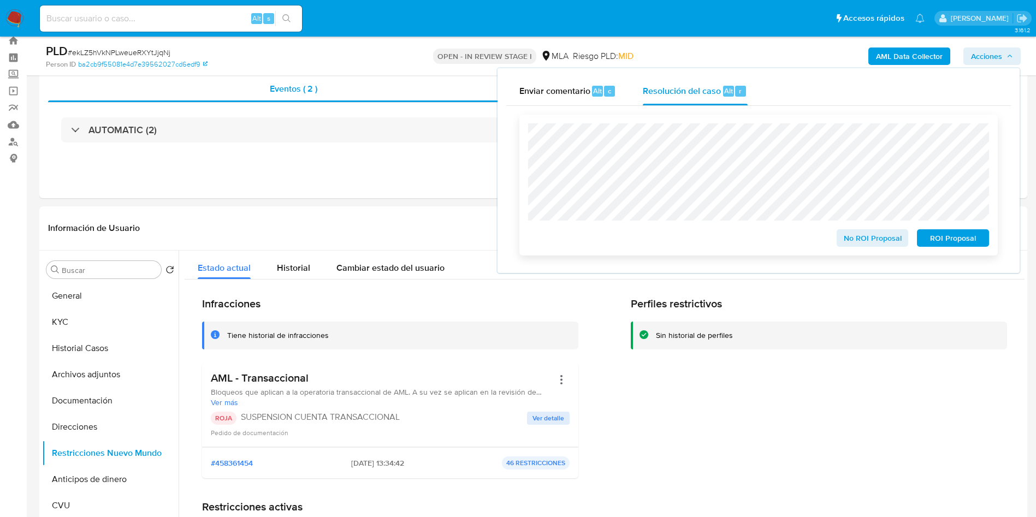
click at [941, 240] on span "ROI Proposal" at bounding box center [953, 238] width 57 height 15
